Goal: Information Seeking & Learning: Learn about a topic

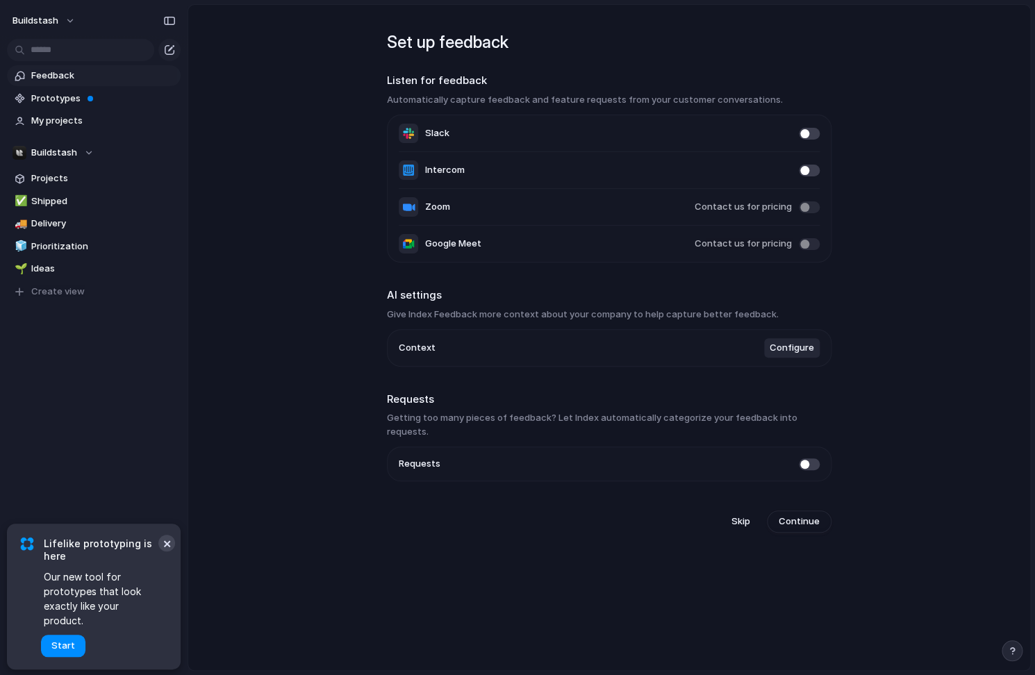
click at [163, 552] on button "×" at bounding box center [166, 543] width 17 height 17
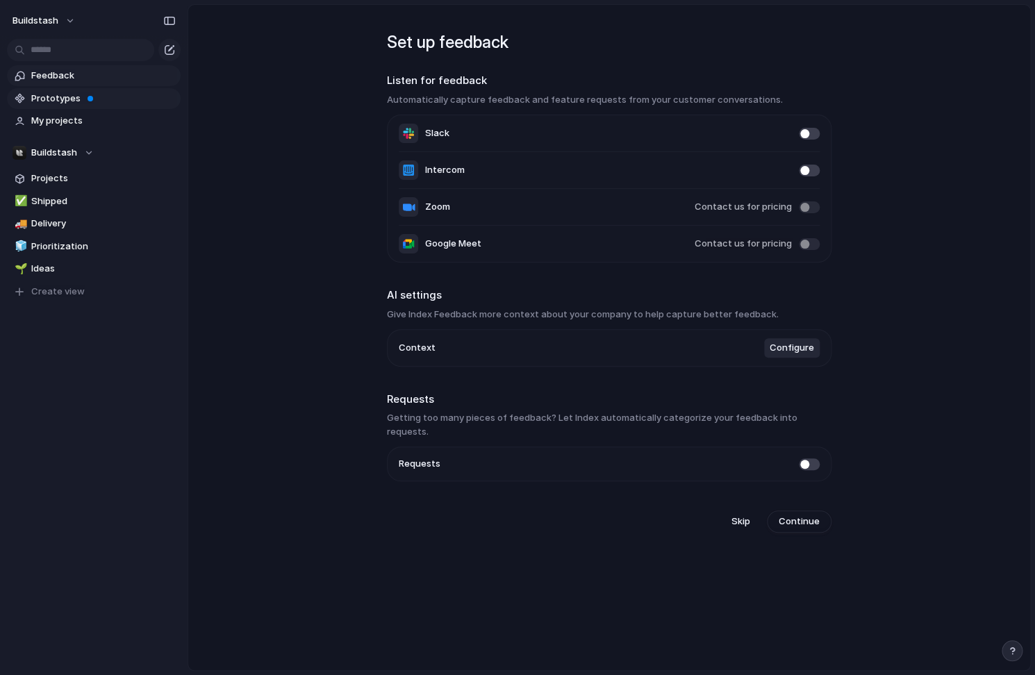
click at [98, 97] on span "Prototypes" at bounding box center [103, 99] width 145 height 14
click at [83, 101] on span "Prototypes" at bounding box center [103, 99] width 145 height 14
click at [69, 125] on span "My projects" at bounding box center [103, 121] width 145 height 14
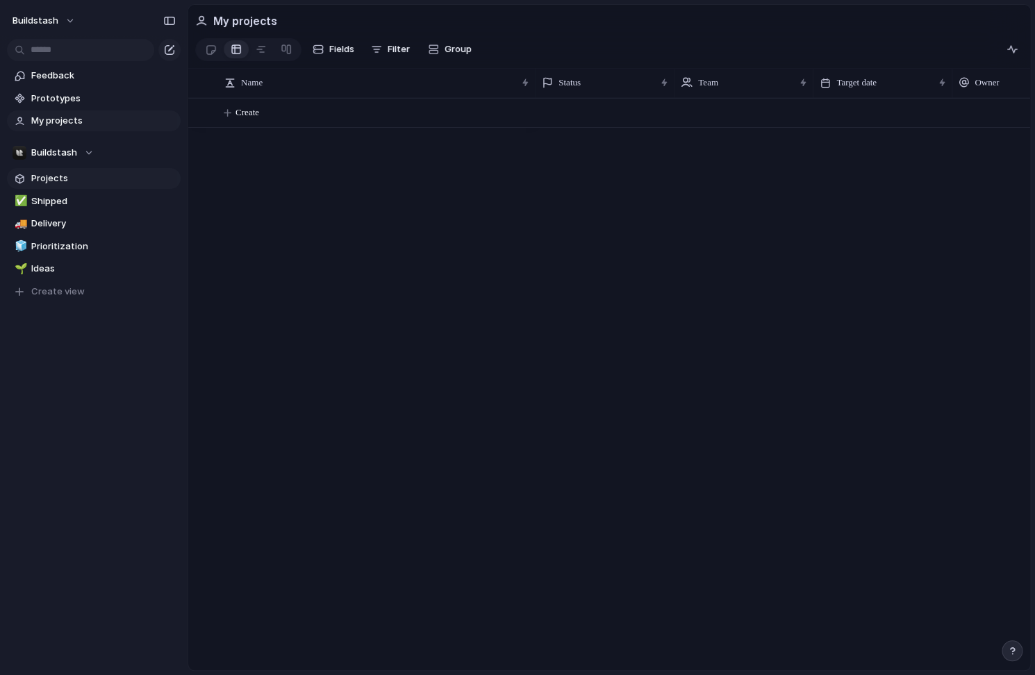
click at [86, 184] on span "Projects" at bounding box center [103, 179] width 145 height 14
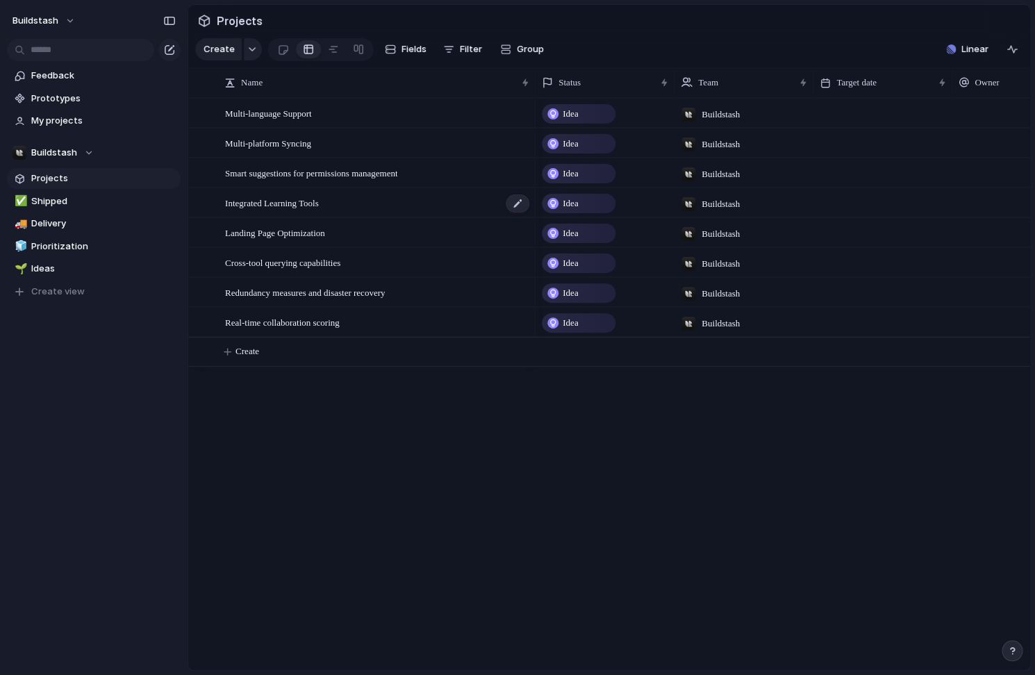
click at [301, 201] on span "Integrated Learning Tools" at bounding box center [272, 203] width 94 height 16
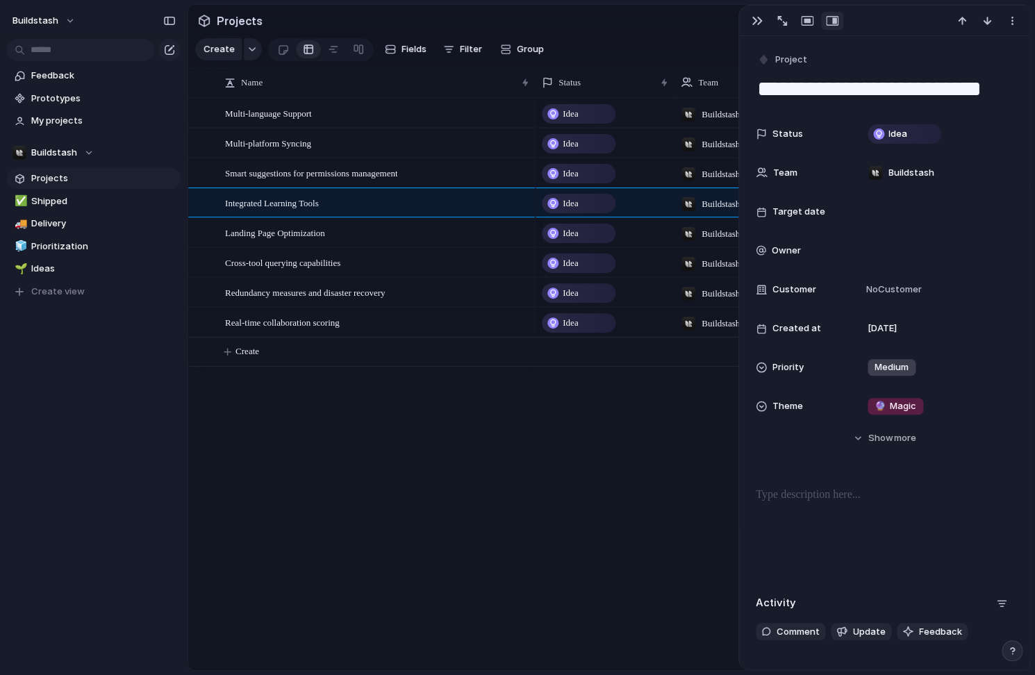
click at [286, 440] on div "Multi-language Support Multi-platform Syncing Smart suggestions for permissions…" at bounding box center [609, 384] width 842 height 573
click at [55, 80] on span "Feedback" at bounding box center [103, 76] width 145 height 14
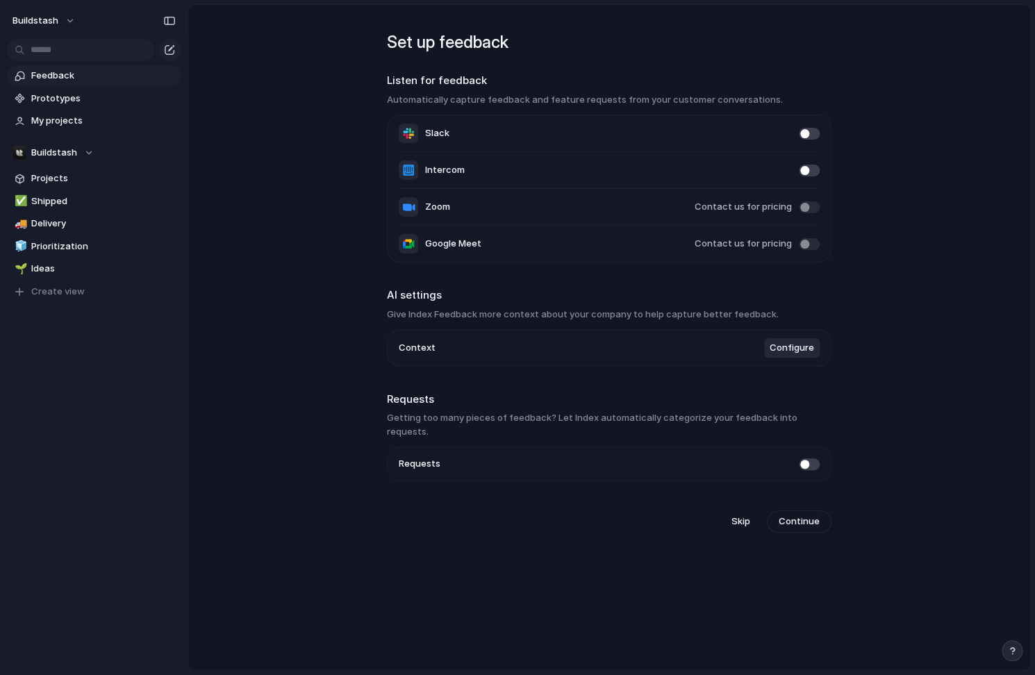
click at [813, 459] on span at bounding box center [809, 465] width 21 height 12
click at [803, 515] on span "Continue" at bounding box center [799, 522] width 41 height 14
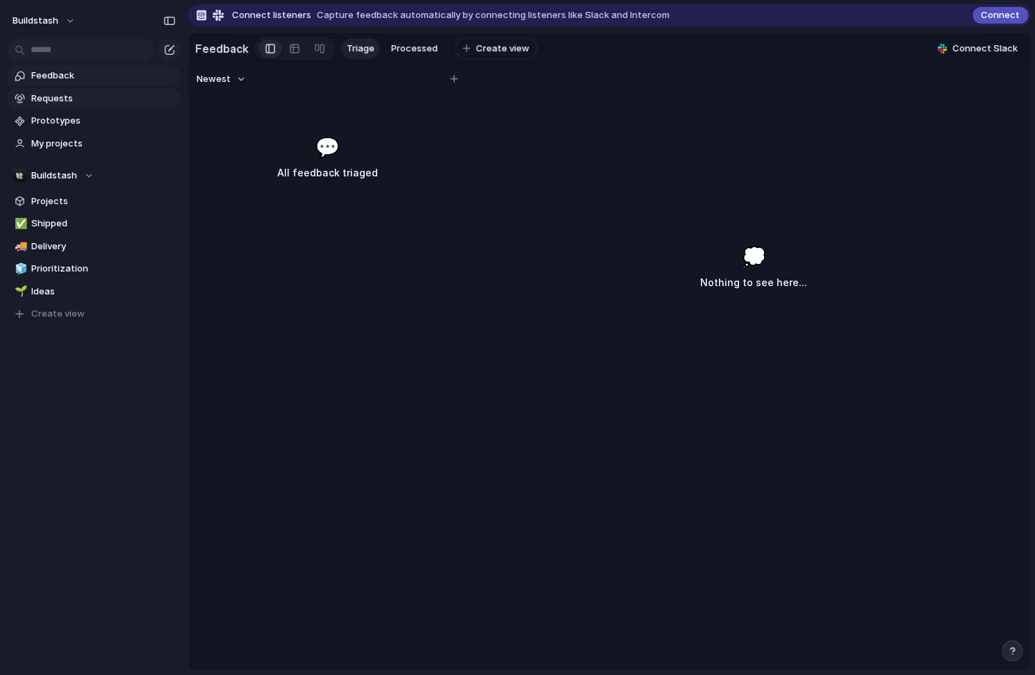
click at [76, 95] on span "Requests" at bounding box center [103, 99] width 145 height 14
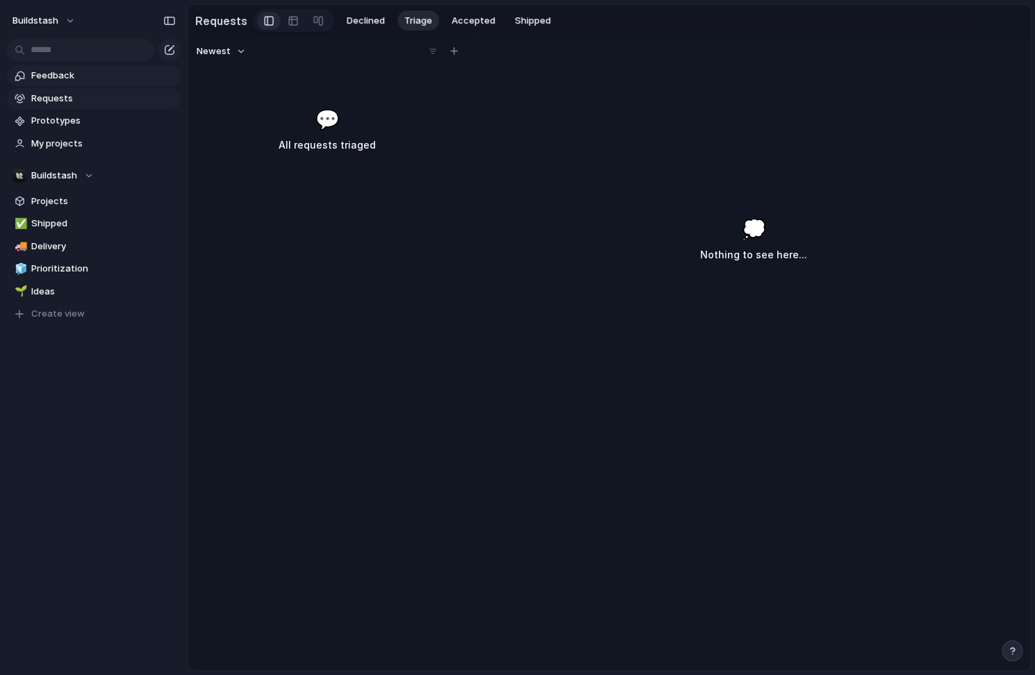
click at [76, 74] on span "Feedback" at bounding box center [103, 76] width 145 height 14
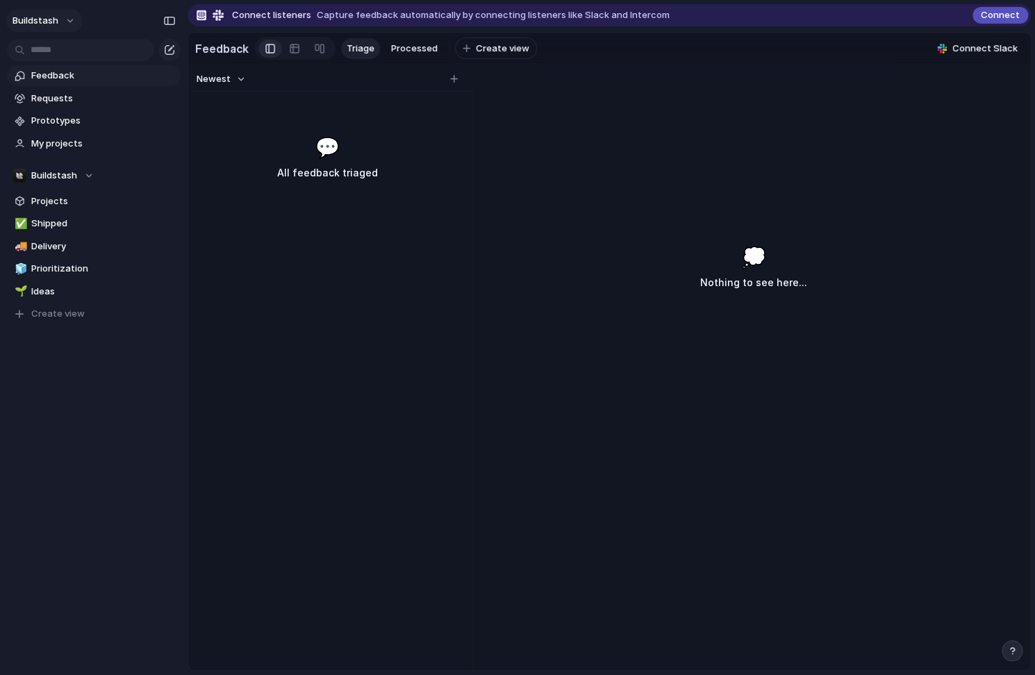
click at [37, 27] on span "buildstash" at bounding box center [36, 21] width 46 height 14
click at [333, 188] on div "Settings Invite members Change theme Sign out" at bounding box center [517, 337] width 1035 height 675
click at [316, 54] on div at bounding box center [319, 49] width 11 height 22
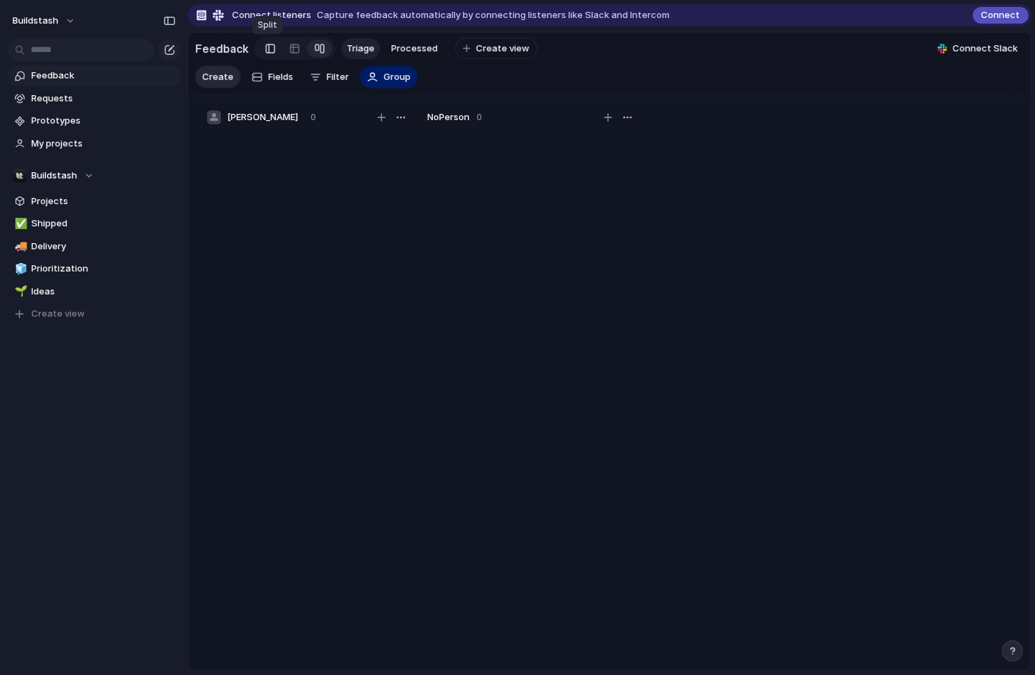
click at [268, 51] on div at bounding box center [270, 48] width 10 height 21
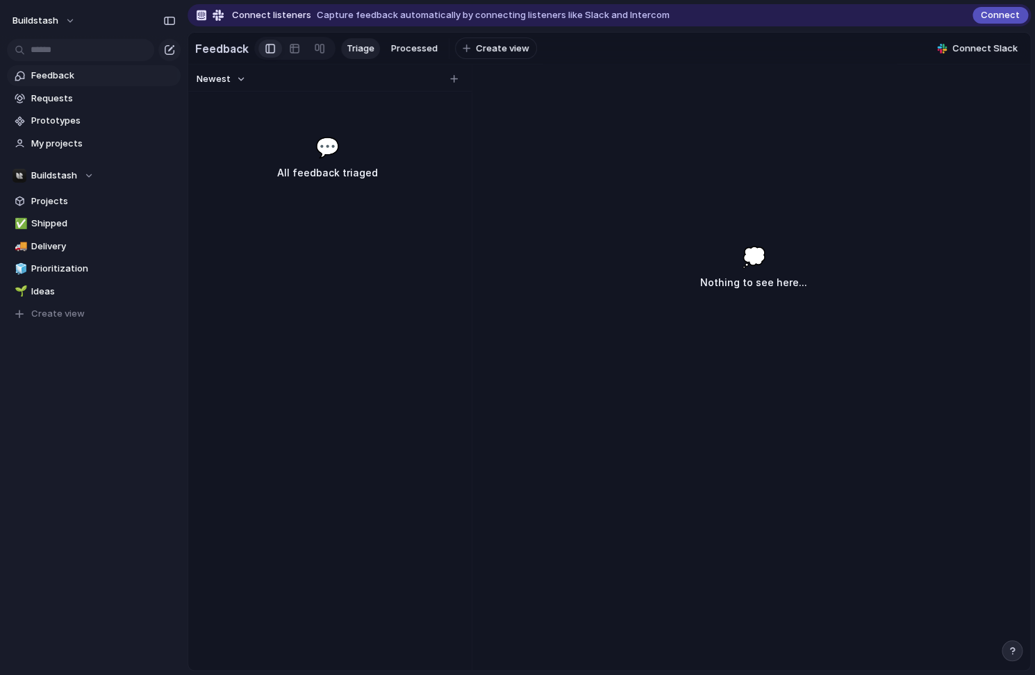
click at [1017, 659] on button "button" at bounding box center [1012, 651] width 21 height 21
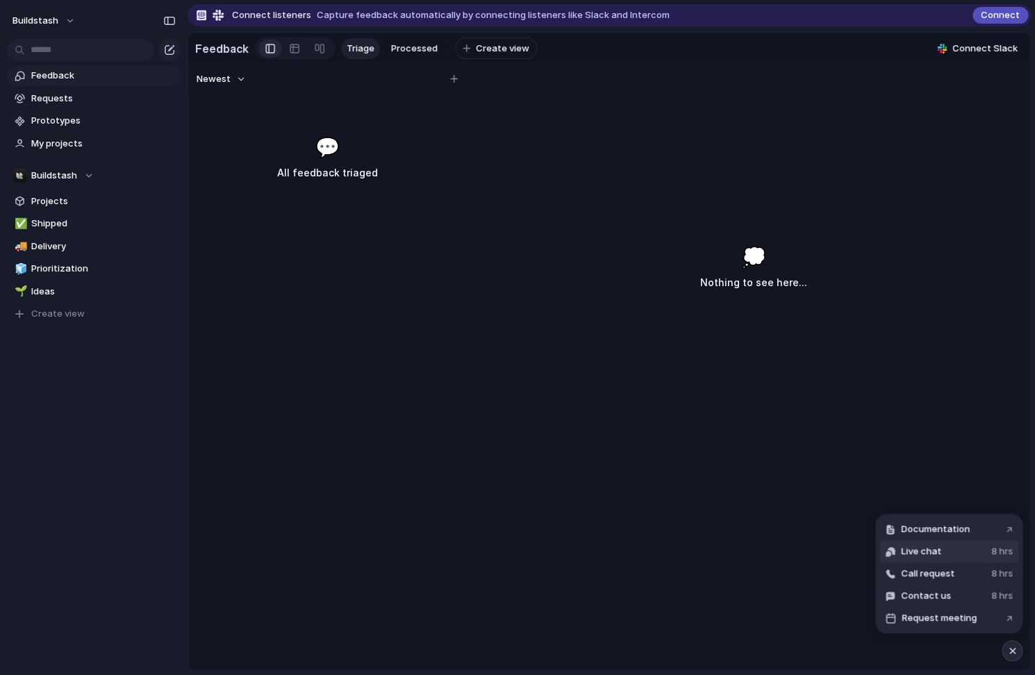
click at [969, 555] on button "Live chat 8 hrs" at bounding box center [949, 552] width 139 height 22
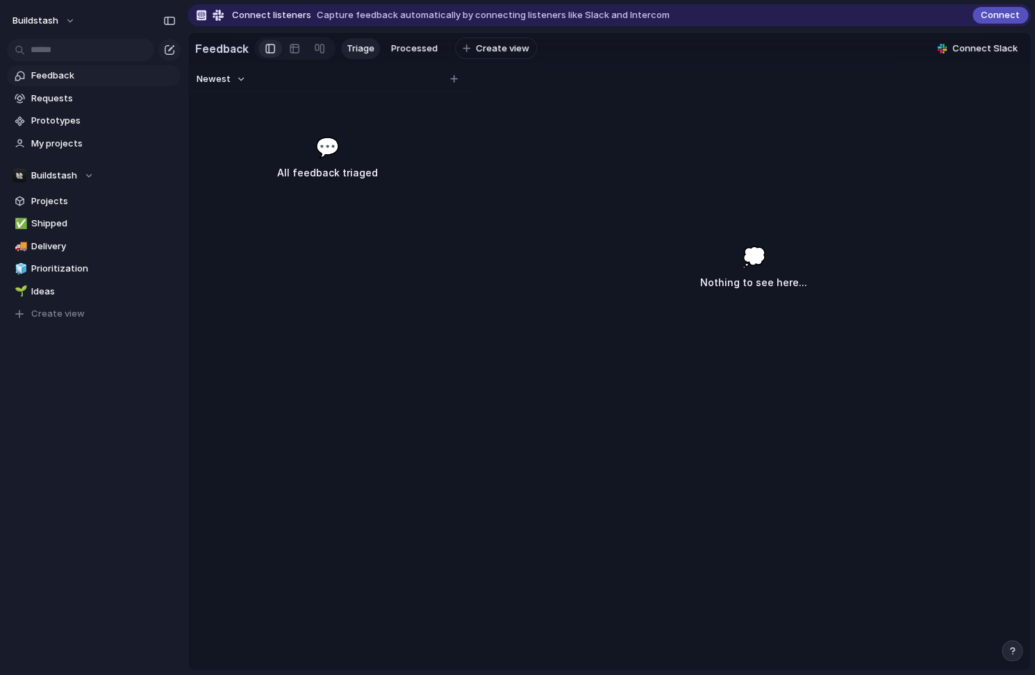
click at [436, 303] on icon "go back" at bounding box center [435, 302] width 11 height 11
click at [514, 375] on button "Send us a message" at bounding box center [518, 361] width 150 height 28
click at [613, 297] on div "Close" at bounding box center [600, 302] width 25 height 25
click at [1003, 653] on button "button" at bounding box center [1012, 651] width 21 height 21
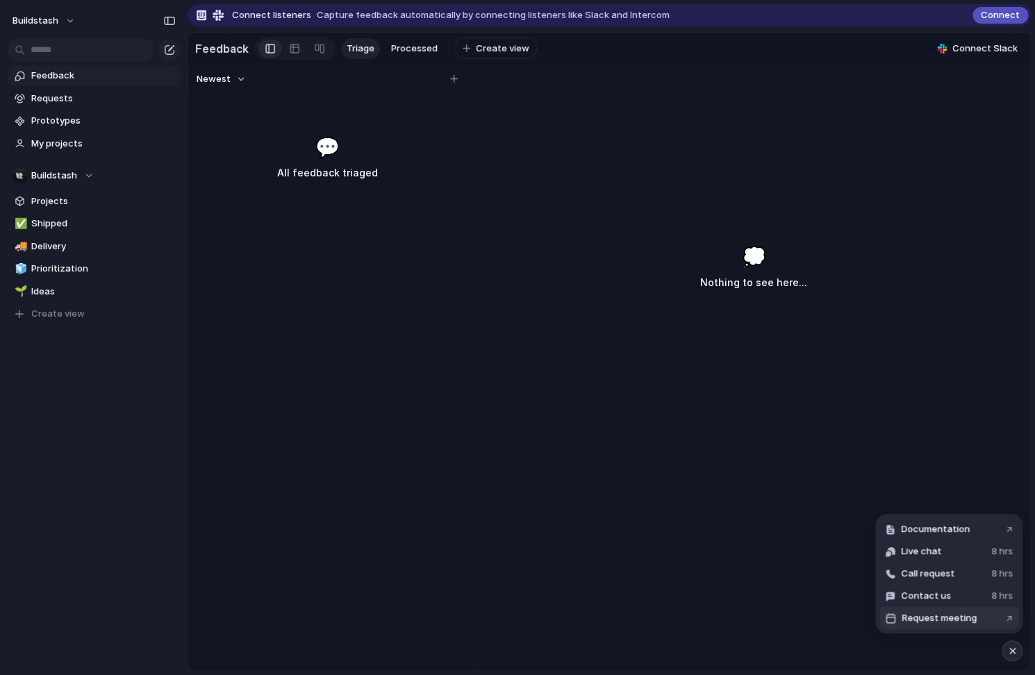
click at [975, 623] on button "Request meeting ↗" at bounding box center [949, 618] width 139 height 22
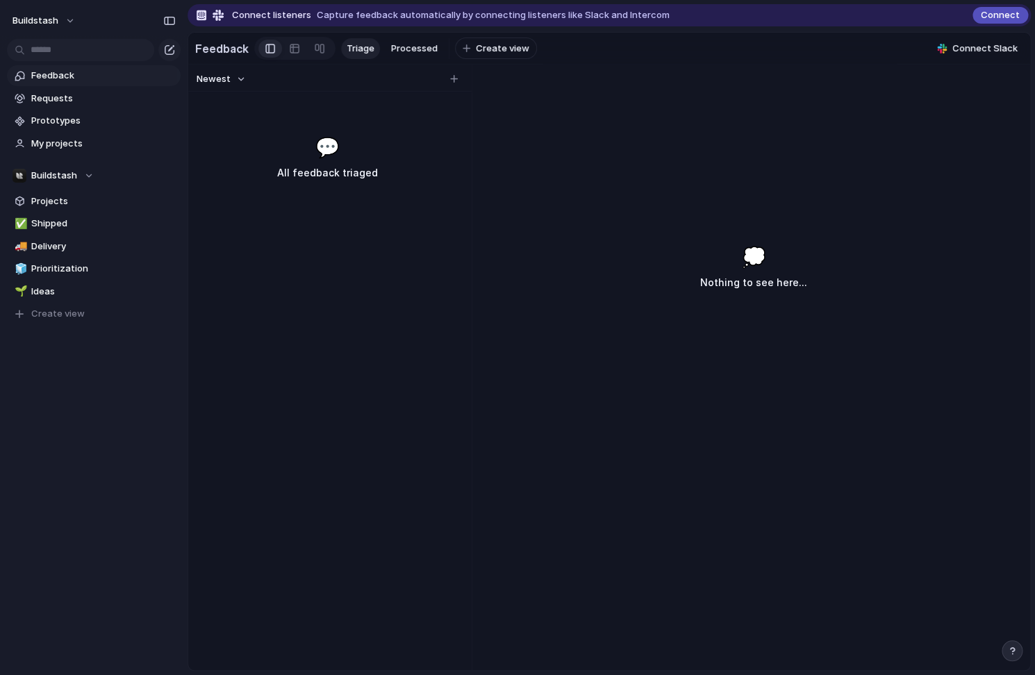
click at [1012, 653] on div "button" at bounding box center [1012, 651] width 10 height 10
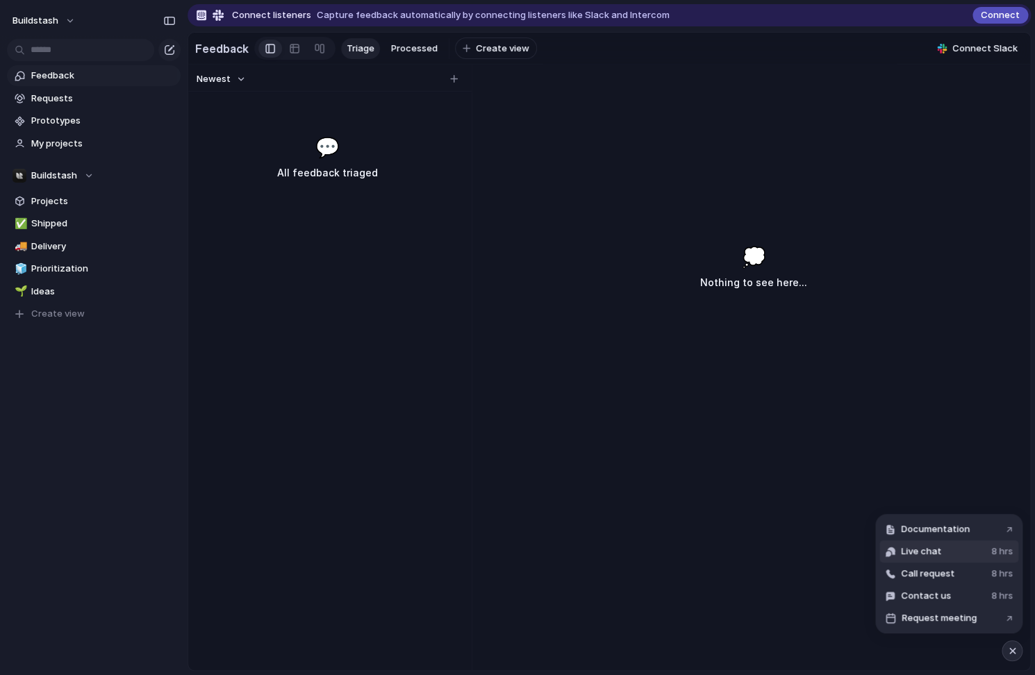
click at [968, 556] on button "Live chat 8 hrs" at bounding box center [949, 552] width 139 height 22
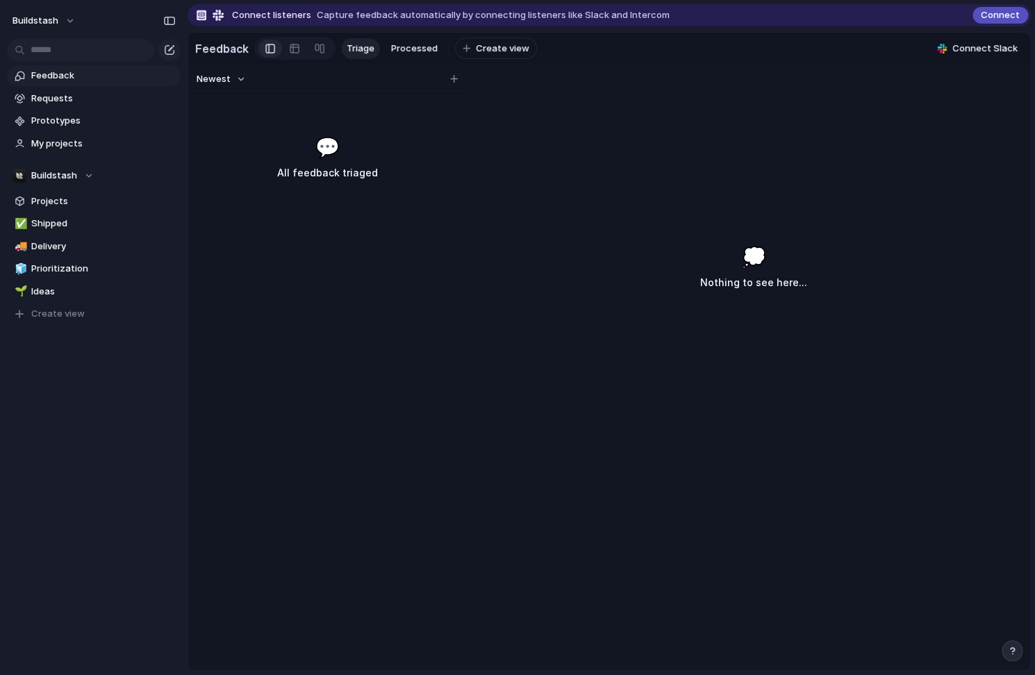
click at [579, 302] on icon "Home" at bounding box center [574, 303] width 9 height 2
click at [606, 302] on icon "Close" at bounding box center [600, 302] width 11 height 11
click at [1005, 655] on button "button" at bounding box center [1012, 651] width 21 height 21
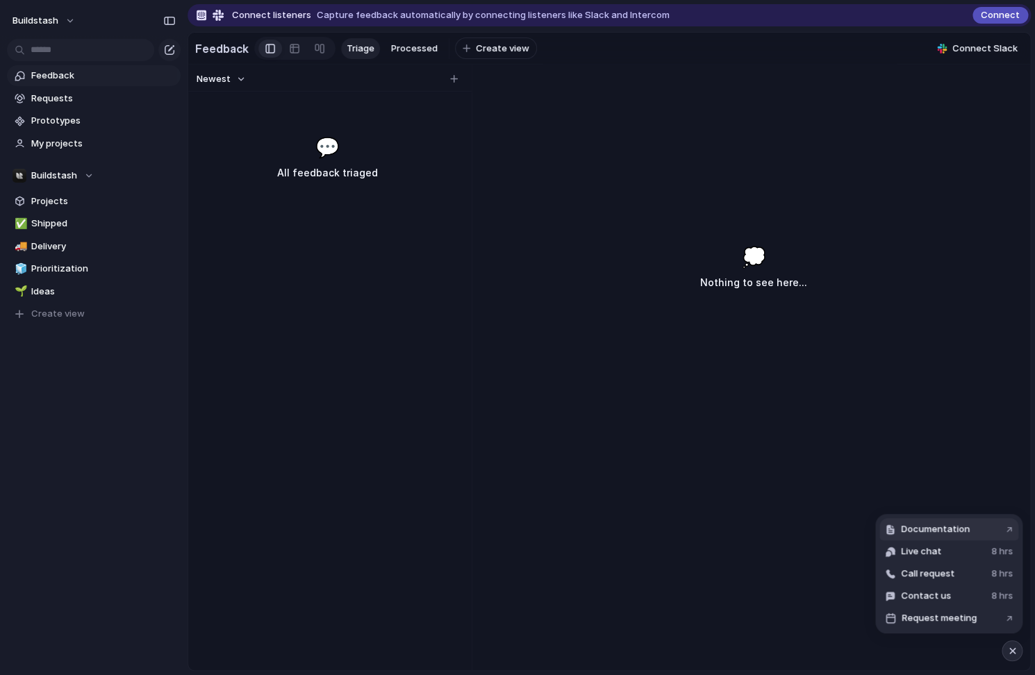
click at [949, 530] on span "Documentation" at bounding box center [935, 530] width 69 height 14
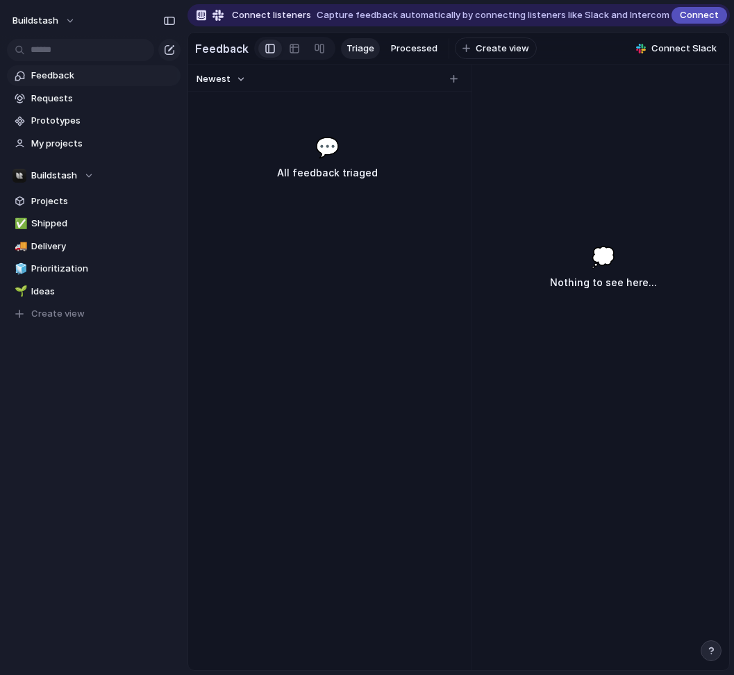
click at [709, 655] on div "button" at bounding box center [712, 651] width 10 height 10
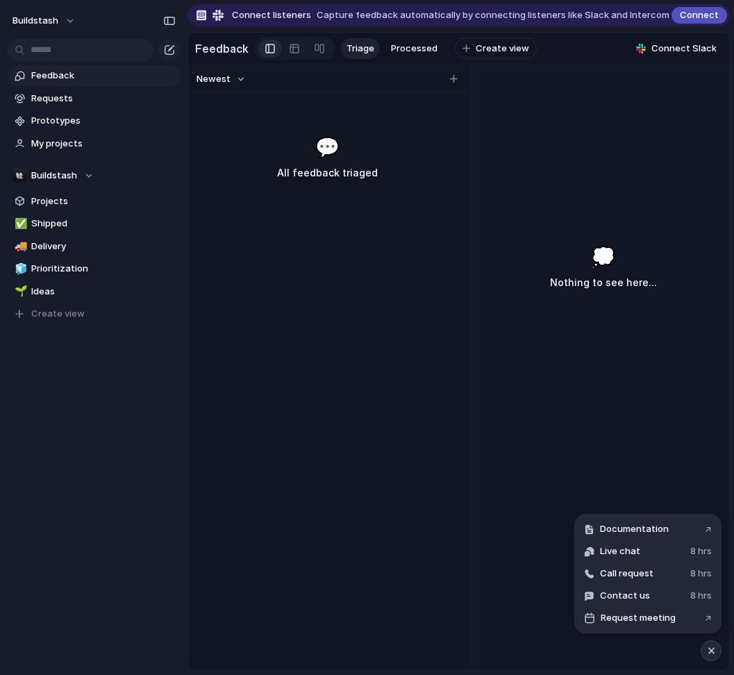
click at [709, 644] on div "button" at bounding box center [712, 651] width 12 height 17
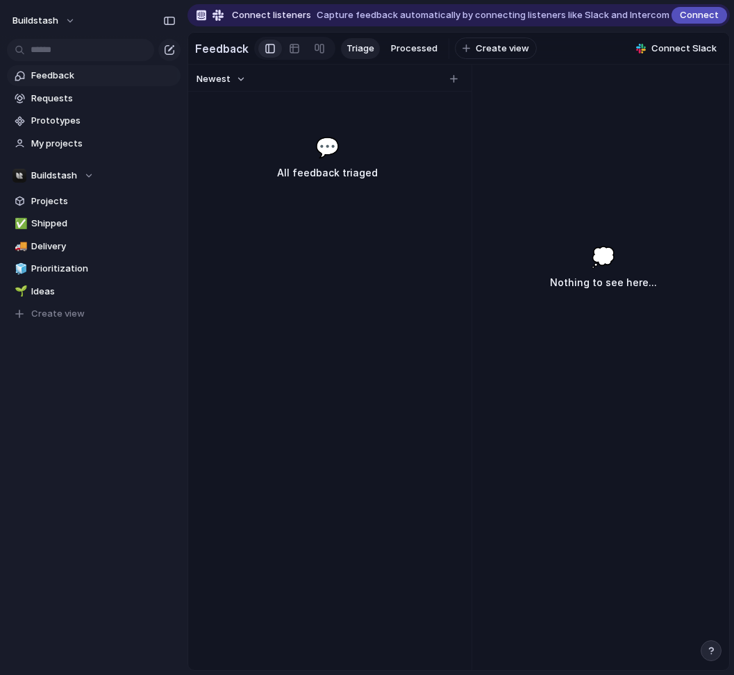
click at [709, 644] on button "button" at bounding box center [711, 651] width 21 height 21
